Goal: Information Seeking & Learning: Learn about a topic

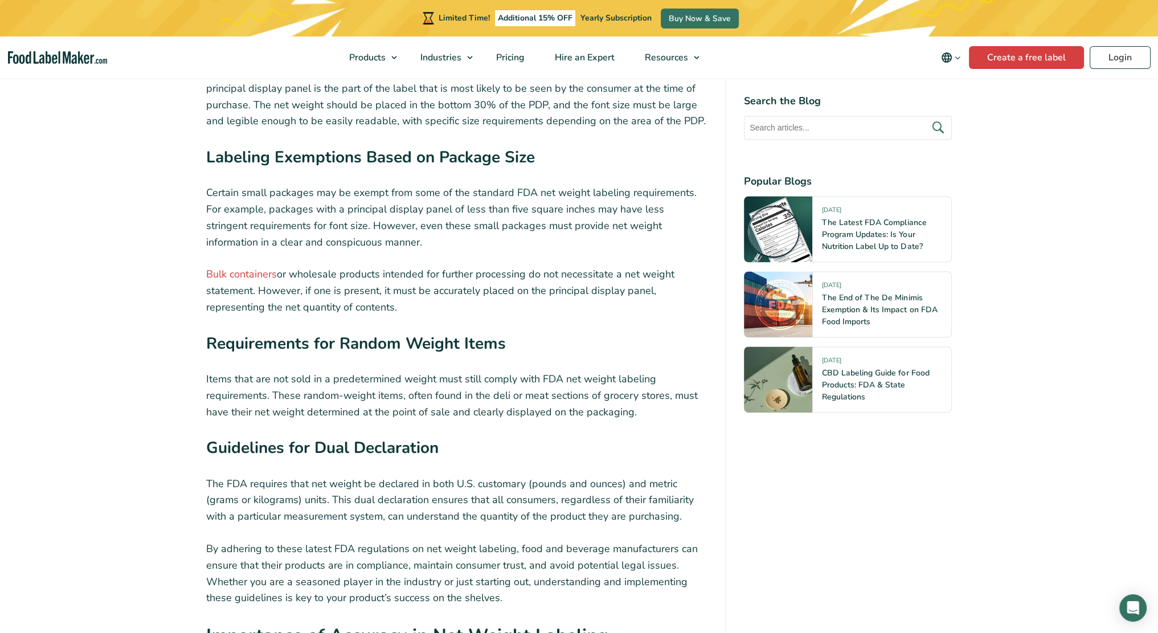
scroll to position [2279, 0]
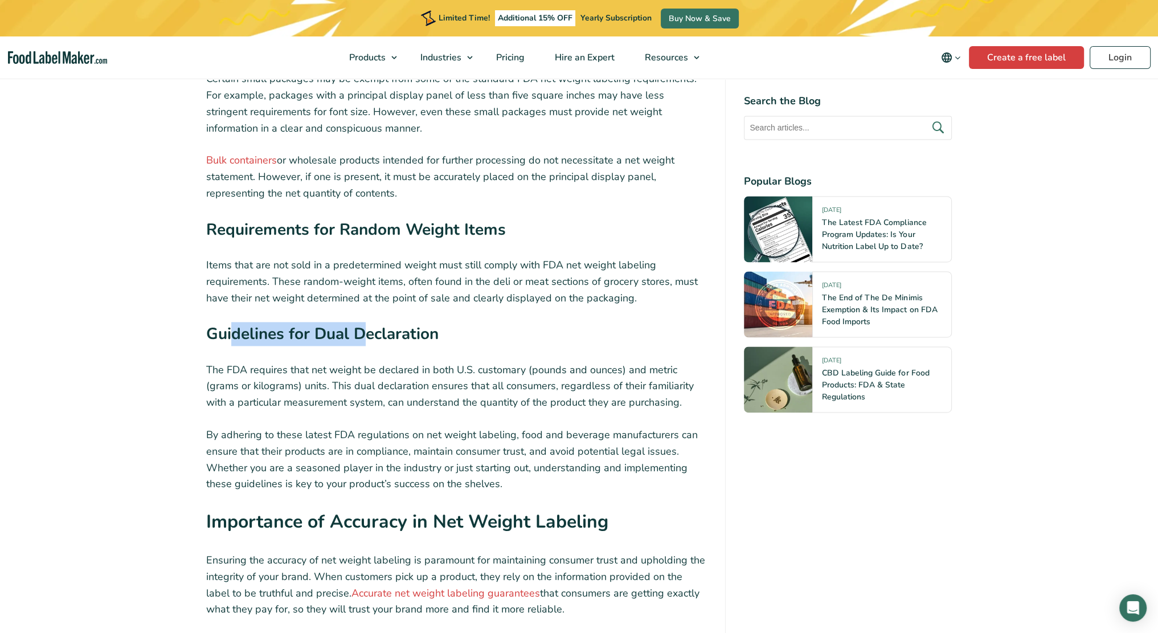
drag, startPoint x: 232, startPoint y: 309, endPoint x: 367, endPoint y: 310, distance: 134.4
click at [367, 323] on strong "Guidelines for Dual Declaration" at bounding box center [322, 334] width 232 height 22
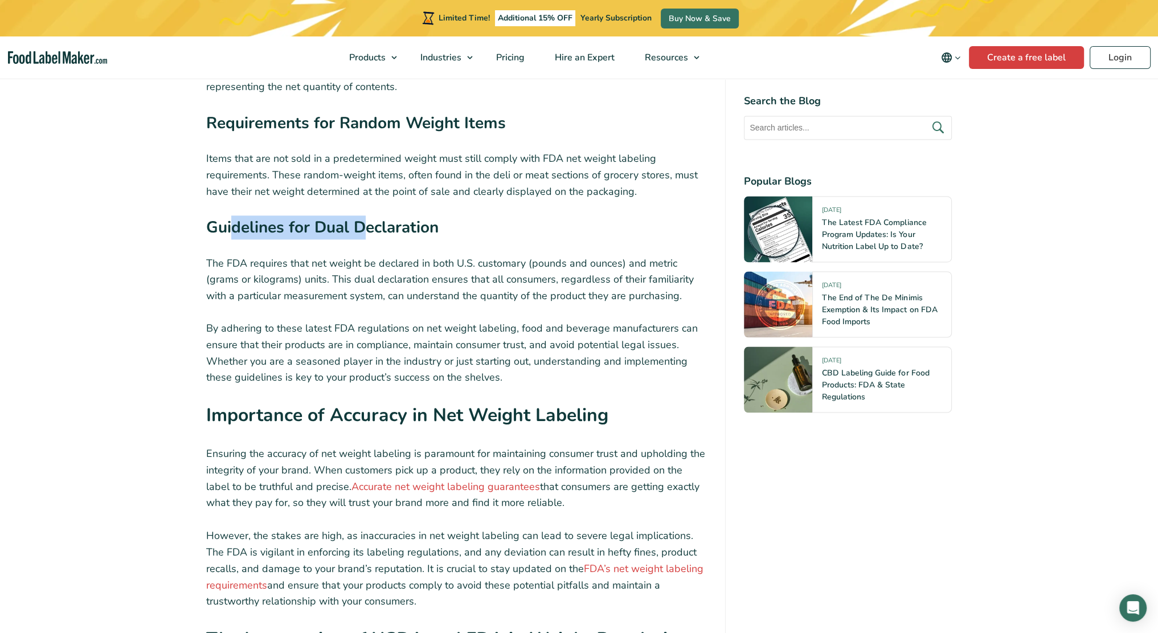
scroll to position [2392, 0]
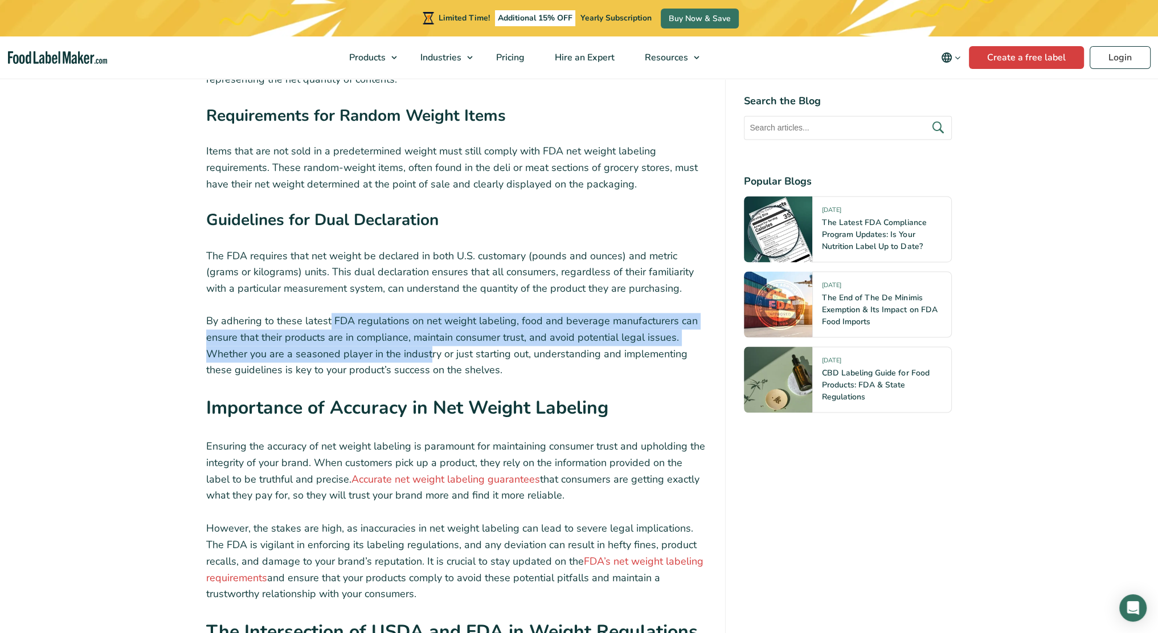
drag, startPoint x: 330, startPoint y: 293, endPoint x: 429, endPoint y: 326, distance: 104.8
click at [429, 326] on p "By adhering to these latest FDA regulations on net weight labeling, food and be…" at bounding box center [456, 346] width 501 height 66
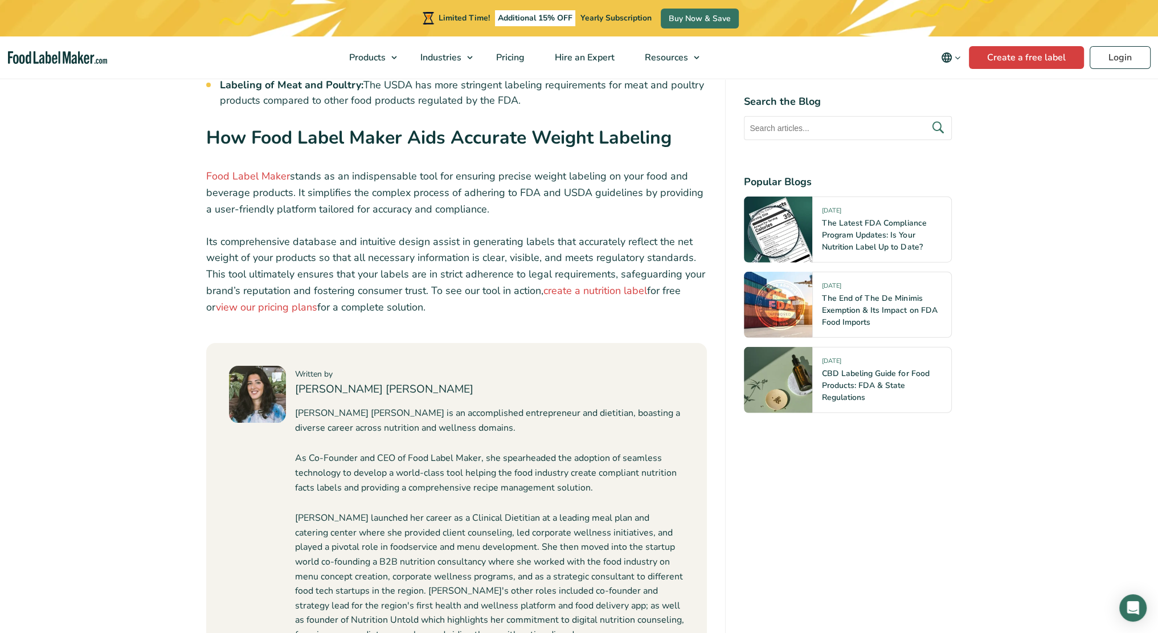
scroll to position [3873, 0]
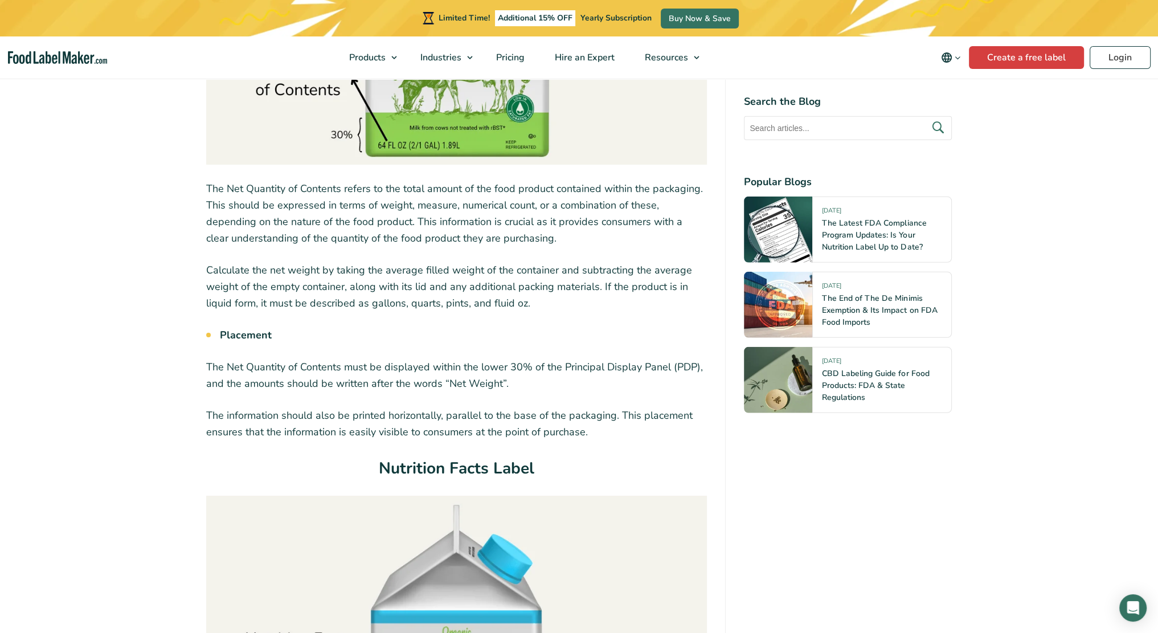
scroll to position [3930, 0]
